Goal: Check status: Check status

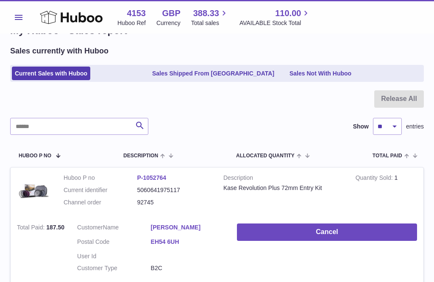
click at [61, 14] on use at bounding box center [71, 17] width 63 height 13
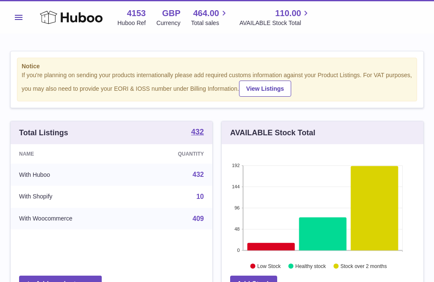
click at [208, 16] on span "464.00" at bounding box center [206, 13] width 26 height 11
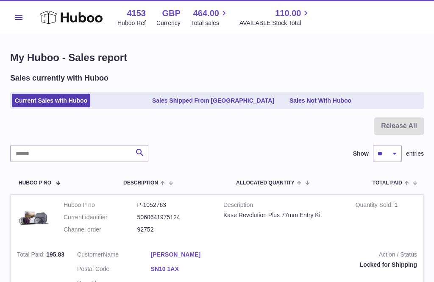
click at [185, 101] on link "Sales Shipped From [GEOGRAPHIC_DATA]" at bounding box center [213, 101] width 128 height 14
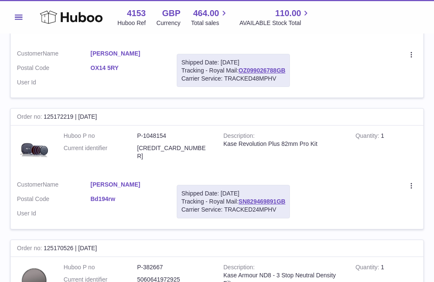
scroll to position [470, 0]
click at [259, 198] on link "SN829469891GB" at bounding box center [262, 201] width 47 height 7
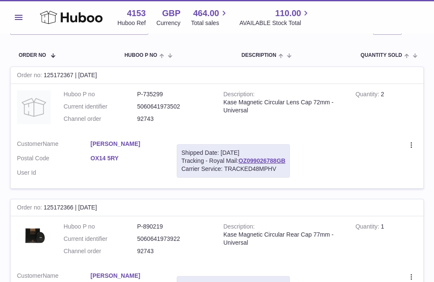
scroll to position [0, 0]
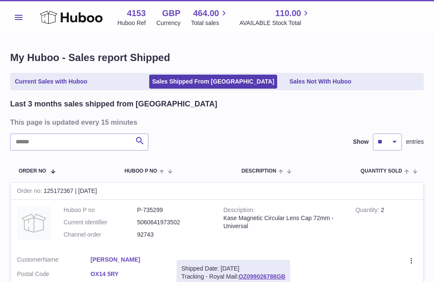
click at [318, 82] on link "Sales Not With Huboo" at bounding box center [320, 82] width 68 height 14
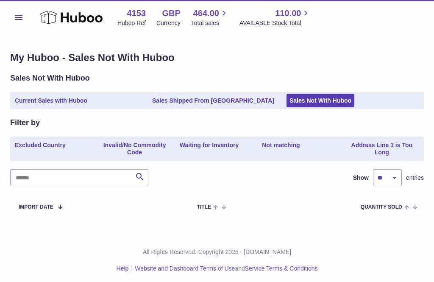
click at [206, 18] on span "464.00" at bounding box center [206, 13] width 26 height 11
